Goal: Communication & Community: Answer question/provide support

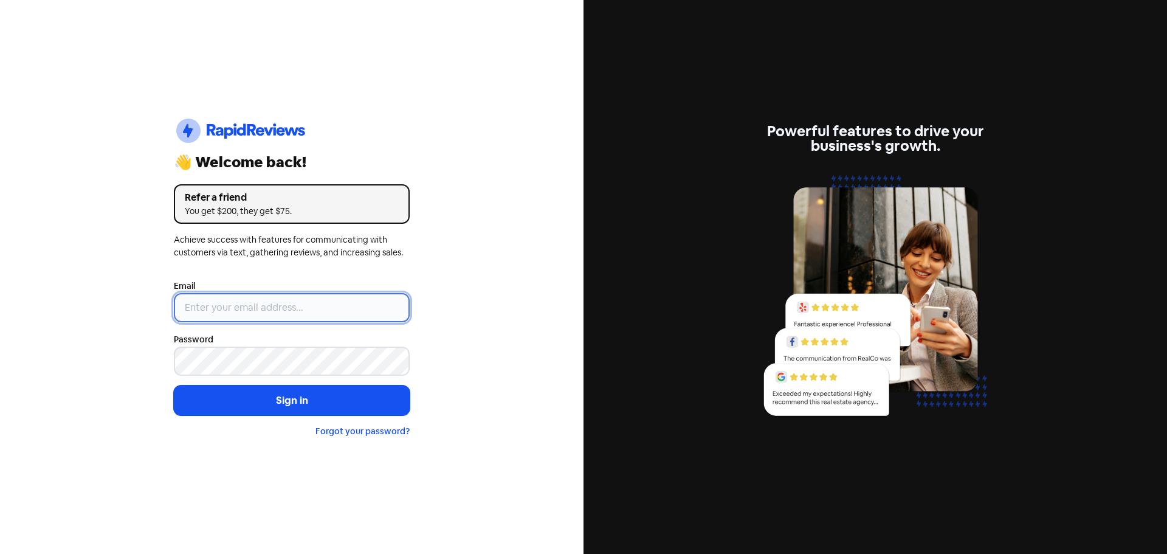
click at [219, 313] on input "email" at bounding box center [292, 307] width 236 height 29
type input "[EMAIL_ADDRESS][DOMAIN_NAME]"
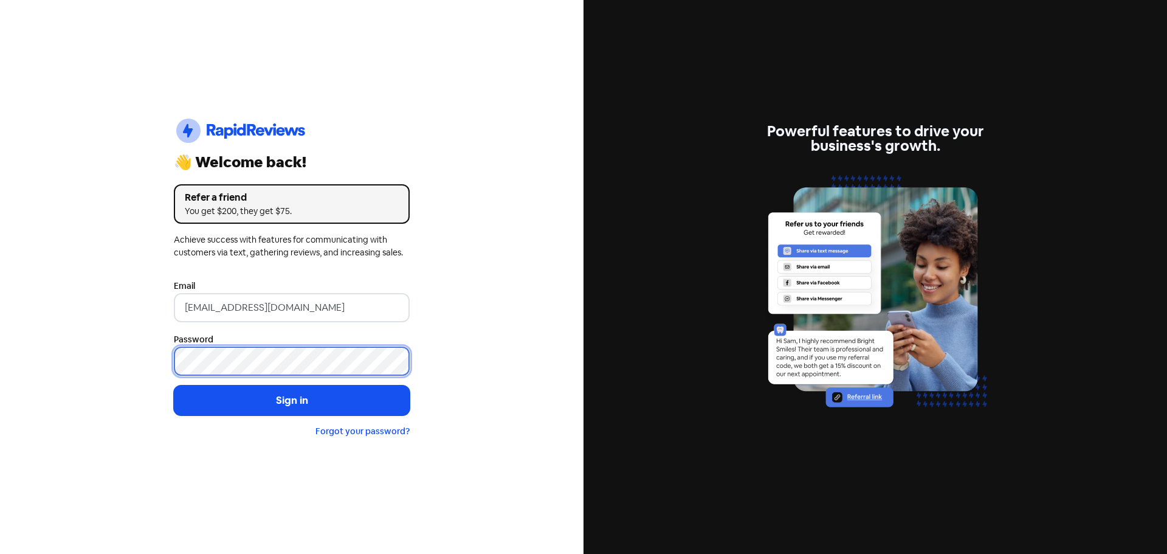
click at [174, 385] on button "Sign in" at bounding box center [292, 400] width 236 height 30
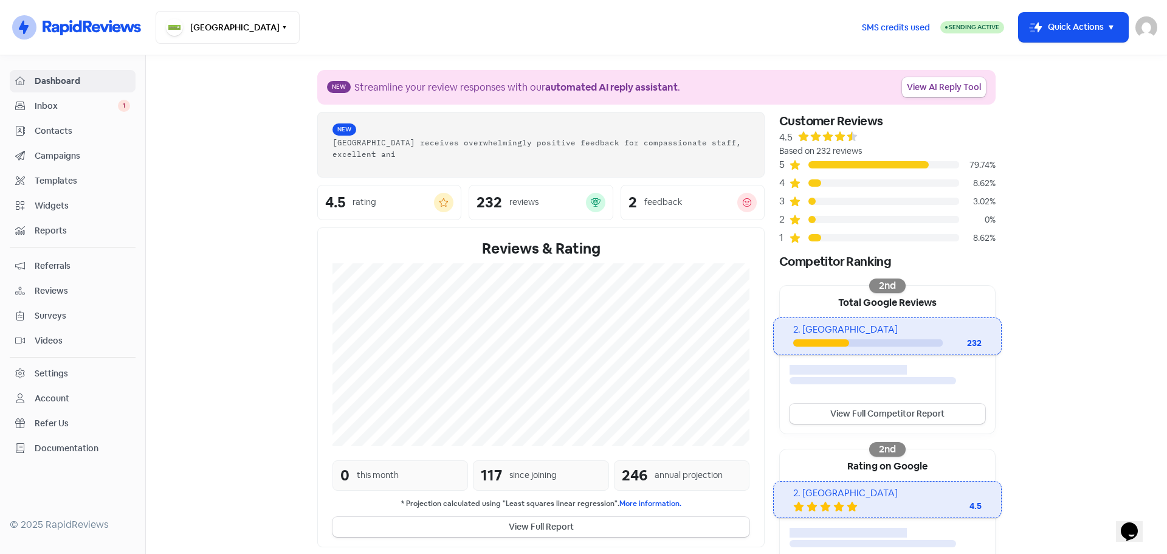
click at [38, 97] on link "Inbox 1" at bounding box center [73, 106] width 126 height 22
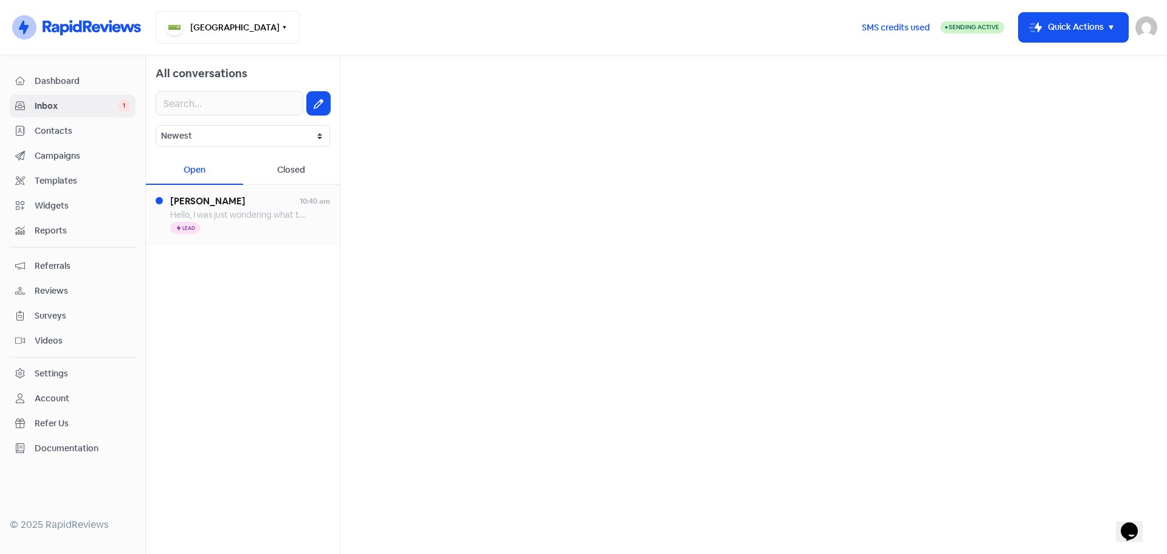
click at [249, 215] on span "Hello, I was just wondering what the rough cost Is to desex a [DEMOGRAPHIC_DATA…" at bounding box center [470, 214] width 600 height 11
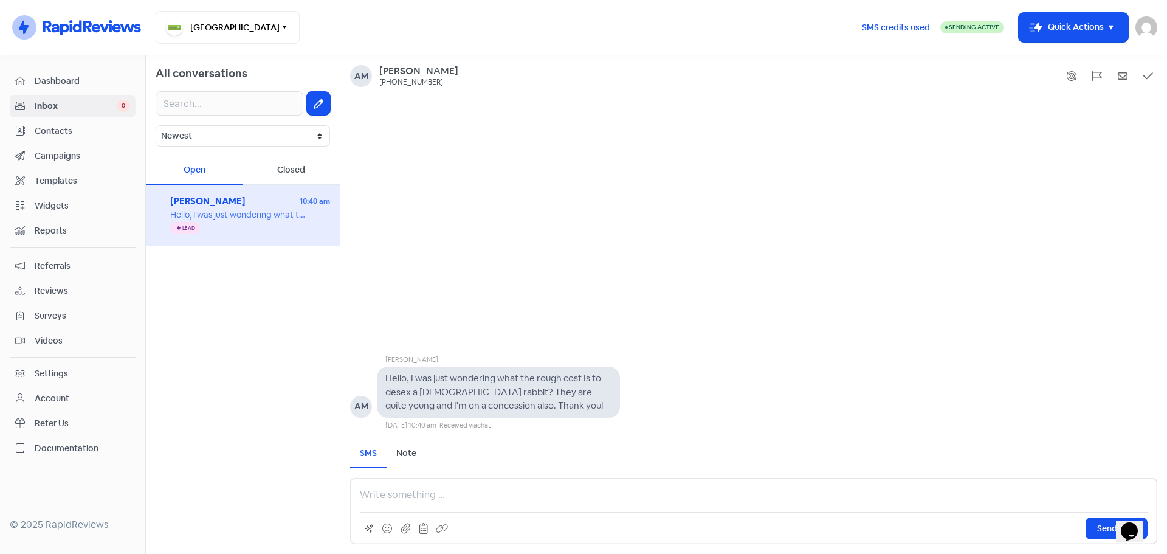
click at [523, 494] on p at bounding box center [754, 495] width 788 height 15
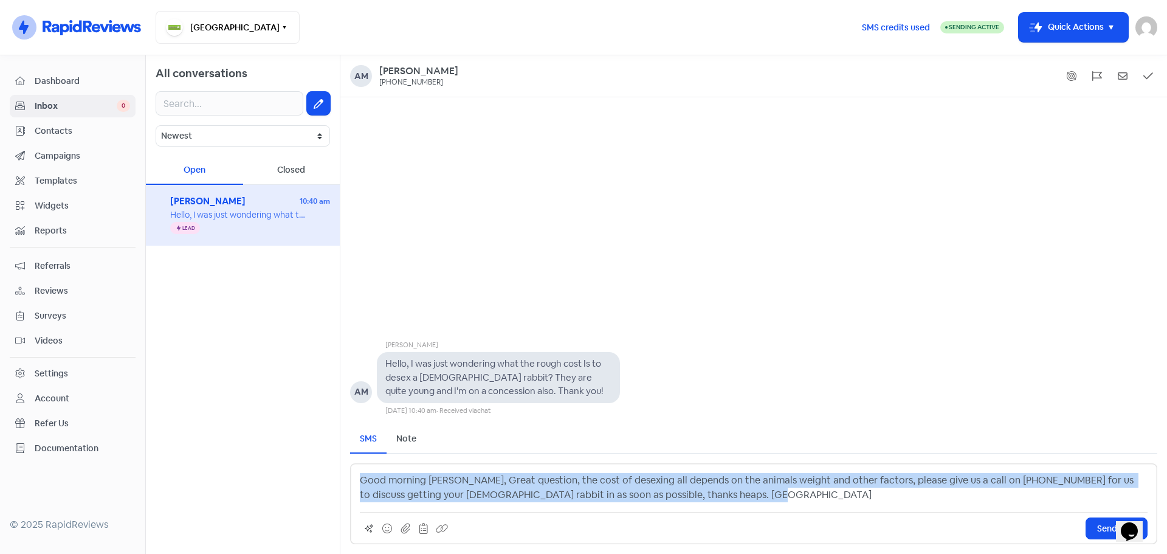
drag, startPoint x: 761, startPoint y: 493, endPoint x: 348, endPoint y: 483, distance: 412.4
click at [348, 483] on div "SMS Note Send Message Good morning [PERSON_NAME], Great question, the cost of d…" at bounding box center [753, 484] width 827 height 139
copy p "Good morning [PERSON_NAME], Great question, the cost of desexing all depends on…"
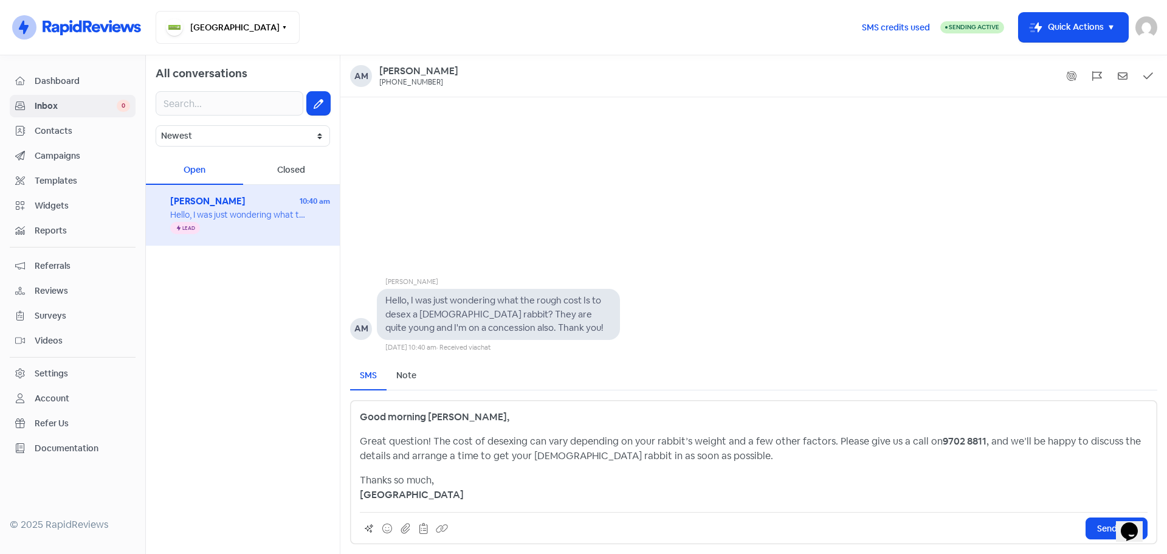
click at [576, 488] on p "Thanks so much, [GEOGRAPHIC_DATA]" at bounding box center [754, 487] width 788 height 29
click at [1096, 523] on button "Send SMS" at bounding box center [1117, 528] width 62 height 22
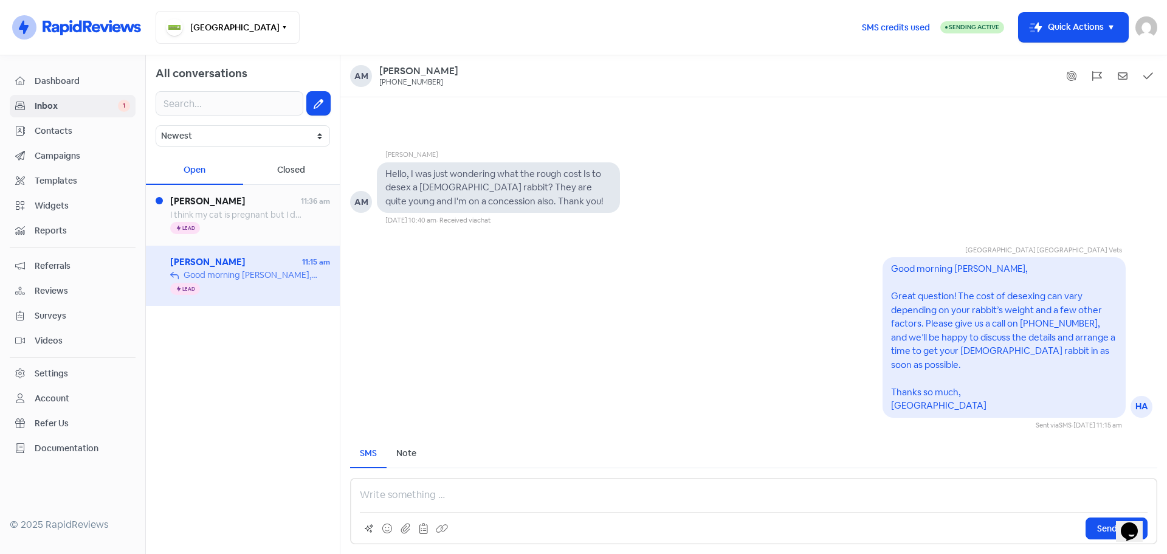
click at [248, 221] on div "Icon For Thunder Lead" at bounding box center [250, 228] width 160 height 15
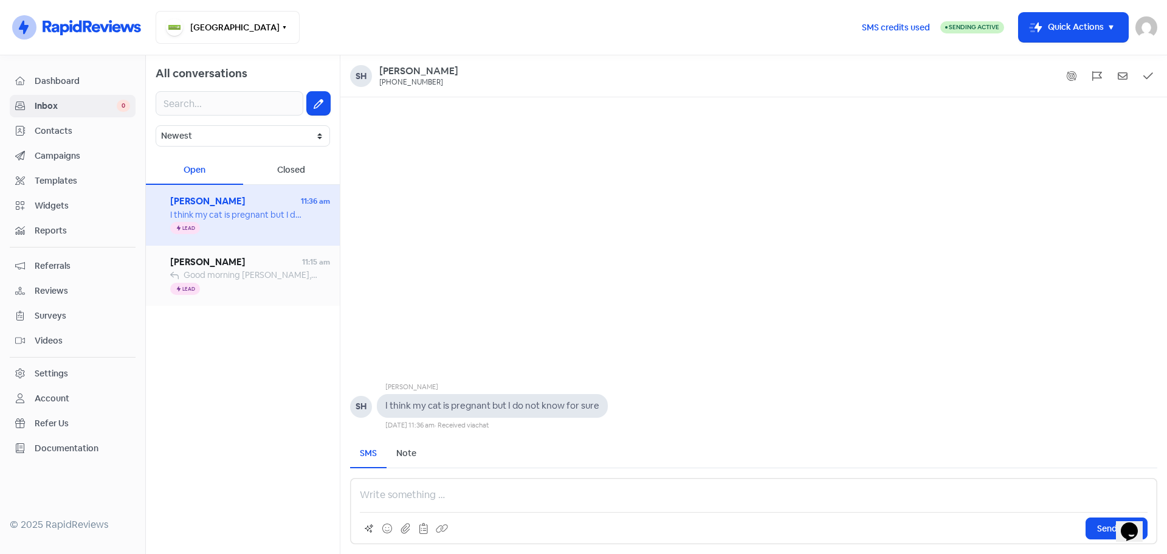
click at [276, 284] on div "Icon For Thunder Lead" at bounding box center [250, 289] width 160 height 15
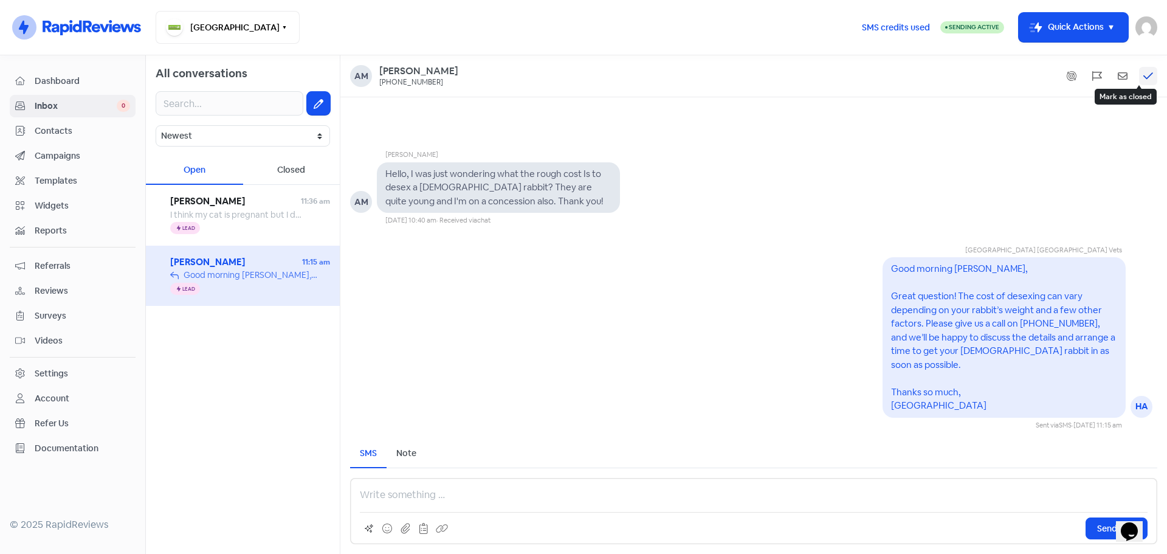
click at [1149, 76] on icon at bounding box center [1149, 76] width 10 height 11
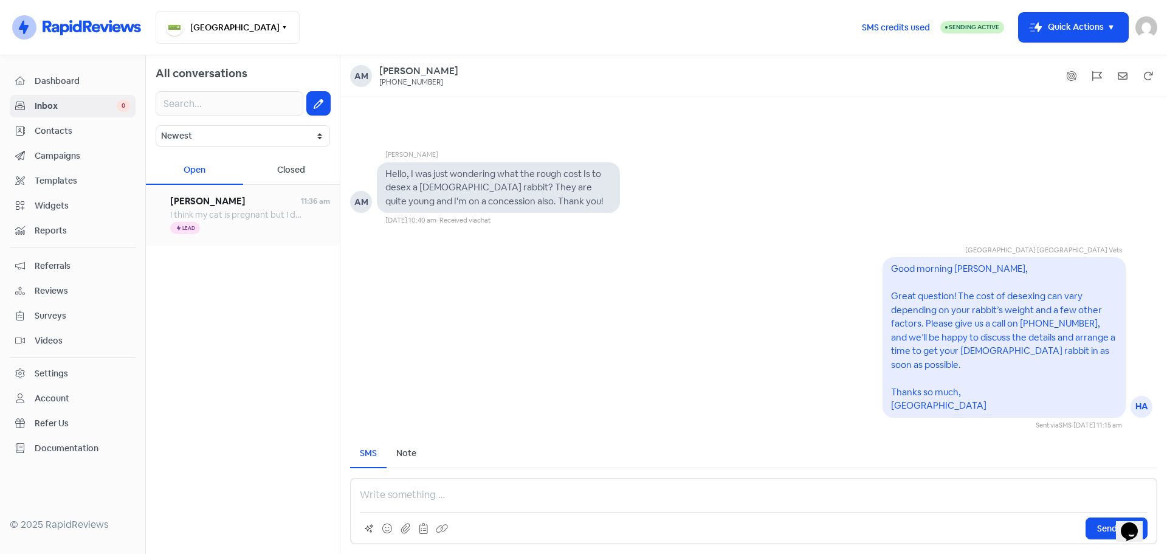
click at [207, 218] on span "I think my cat is pregnant but I do not know for sure" at bounding box center [269, 214] width 199 height 11
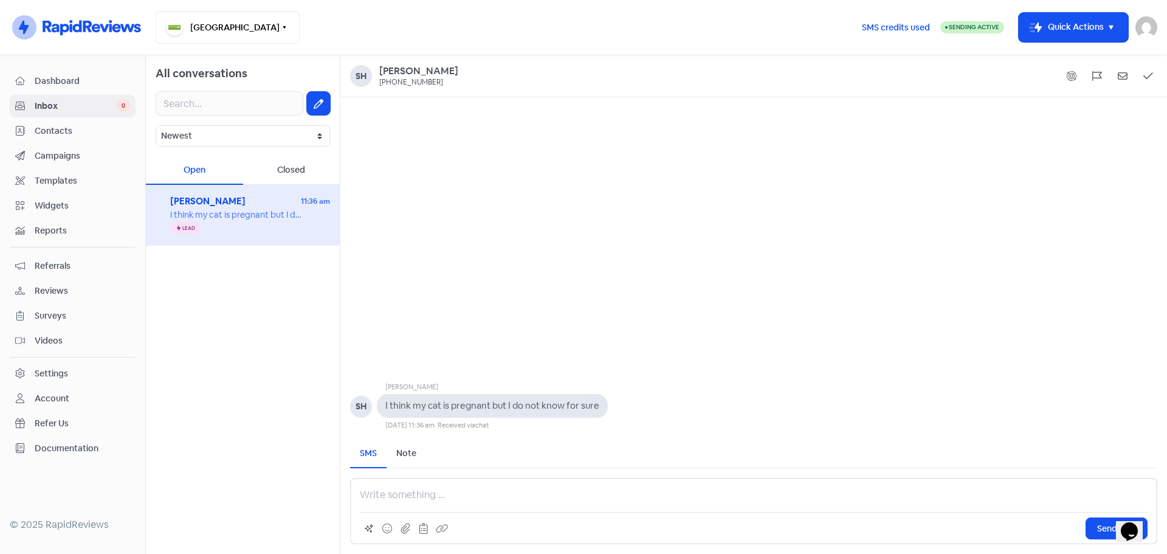
click at [412, 501] on p at bounding box center [754, 495] width 788 height 15
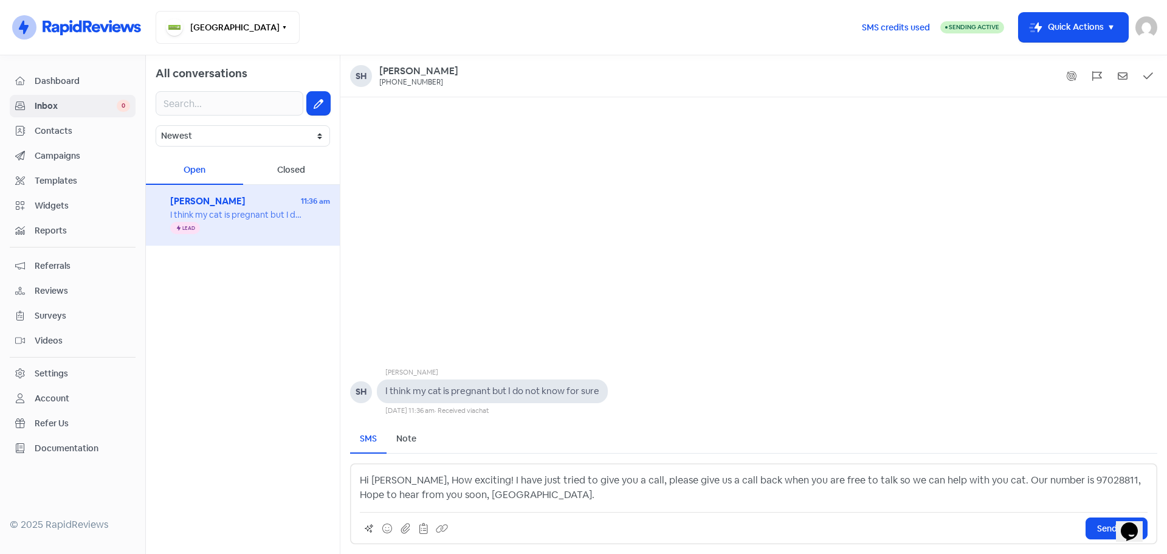
drag, startPoint x: 519, startPoint y: 485, endPoint x: 333, endPoint y: 465, distance: 187.8
click at [333, 465] on div "All conversations Newest Unread Read Flagged Unflagged Open Closed Shainah Tang…" at bounding box center [656, 304] width 1021 height 499
copy p "Hi [PERSON_NAME], How exciting! I have just tried to give you a call, please gi…"
click at [1092, 524] on button "Send SMS" at bounding box center [1117, 528] width 62 height 22
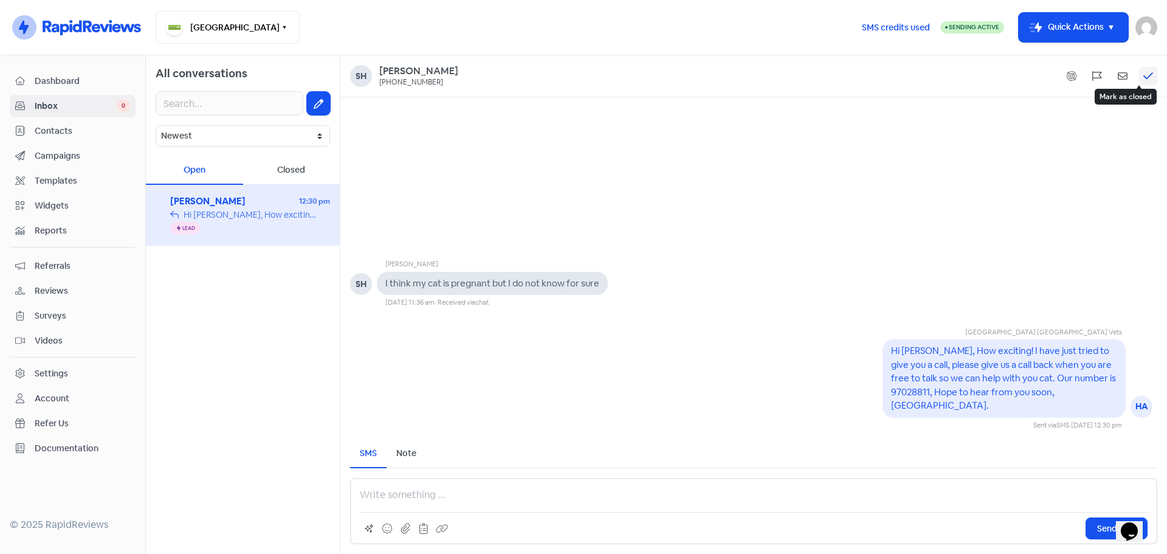
click at [1152, 77] on icon at bounding box center [1149, 76] width 10 height 11
